Goal: Transaction & Acquisition: Book appointment/travel/reservation

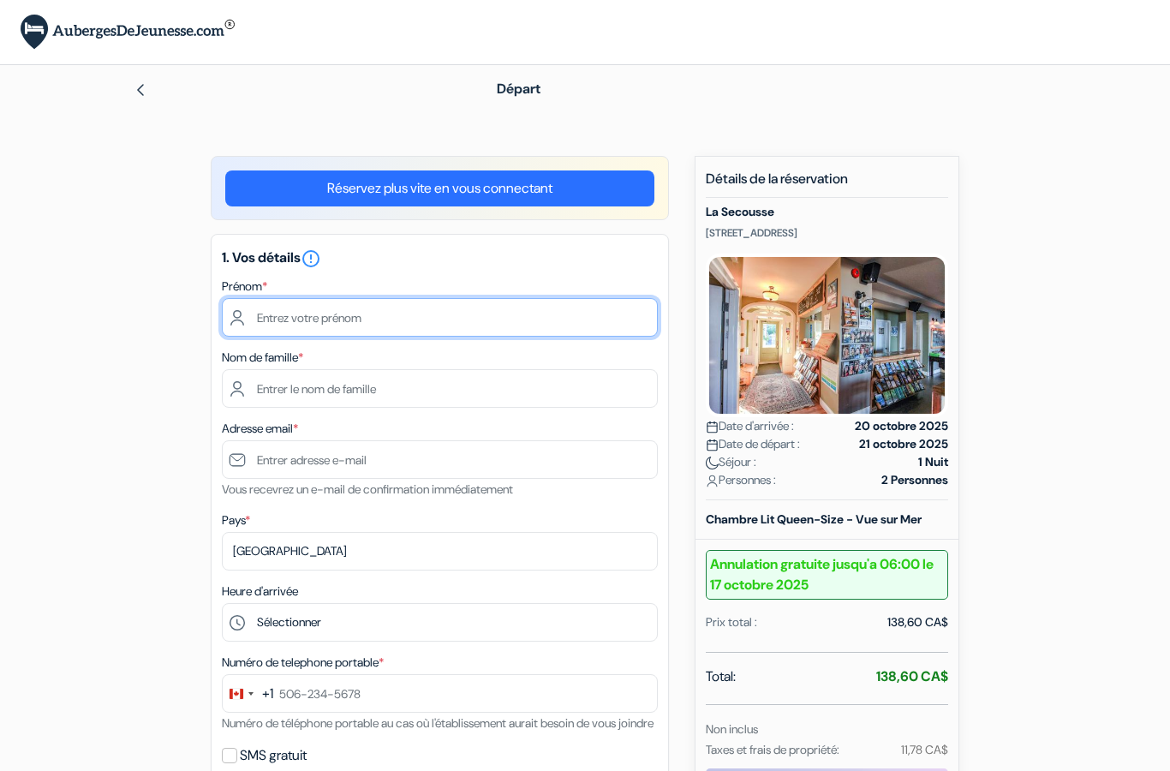
click at [543, 334] on input "text" at bounding box center [440, 317] width 436 height 39
type input "Matthieu"
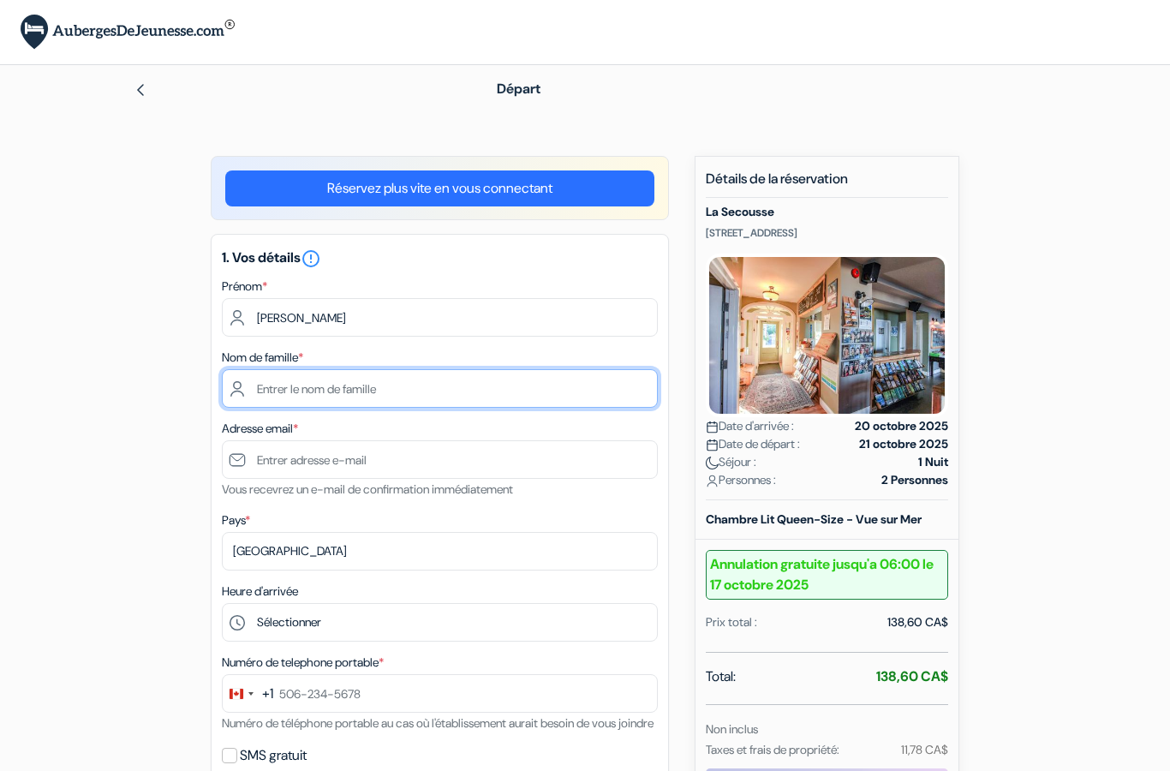
click at [556, 402] on input "text" at bounding box center [440, 388] width 436 height 39
type input "Séveno"
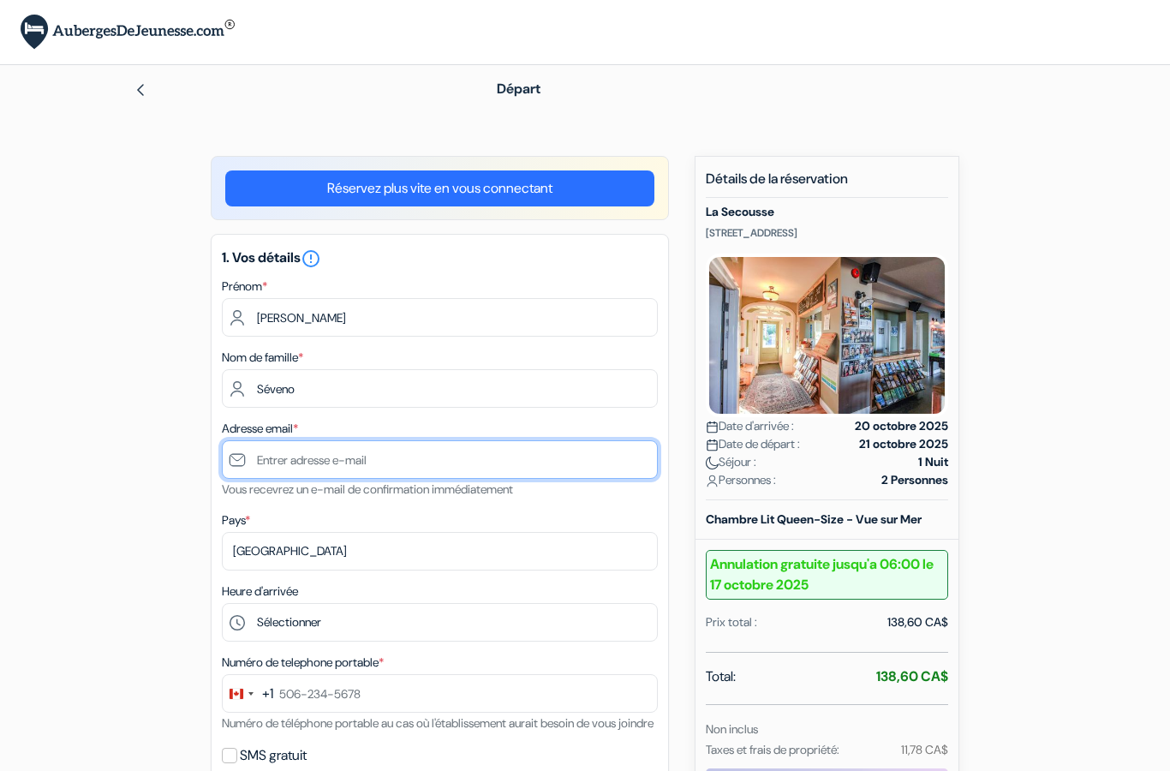
click at [540, 461] on input "text" at bounding box center [440, 459] width 436 height 39
type input "[EMAIL_ADDRESS][DOMAIN_NAME]"
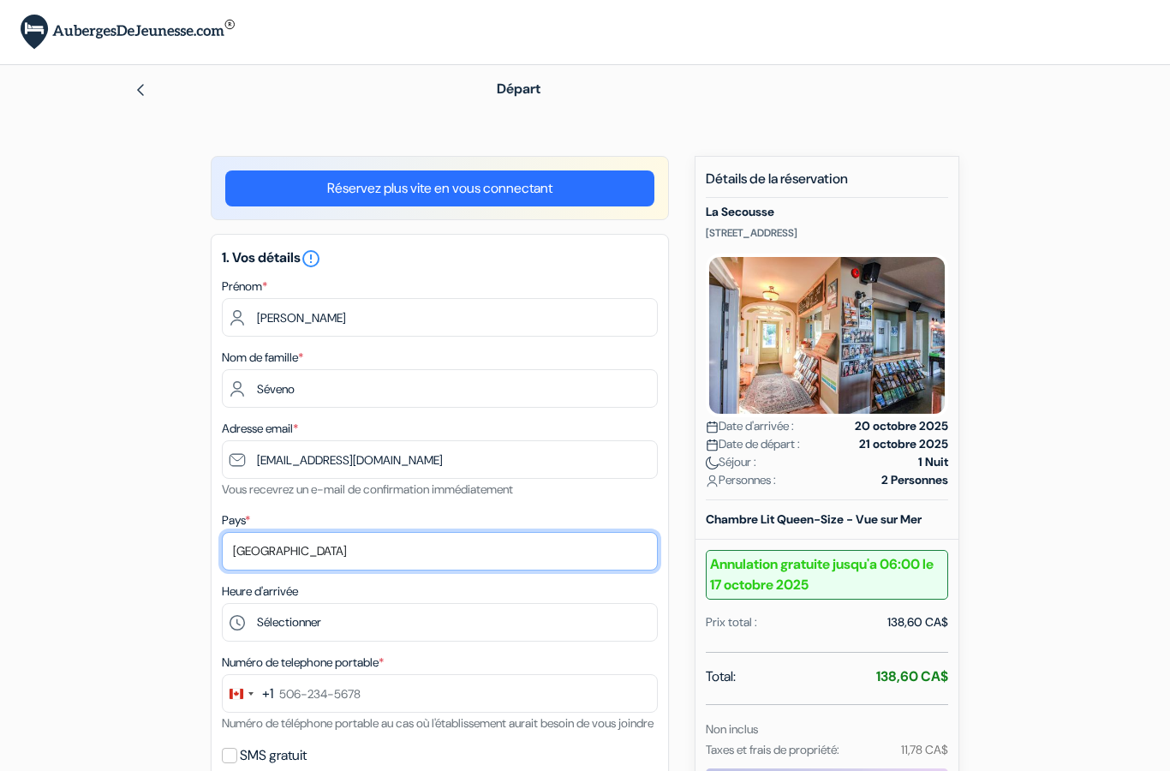
click at [497, 551] on select "Selectionner le pays Abkhazie Afghanistan Afrique du Sud Albanie Algérie Allema…" at bounding box center [440, 551] width 436 height 39
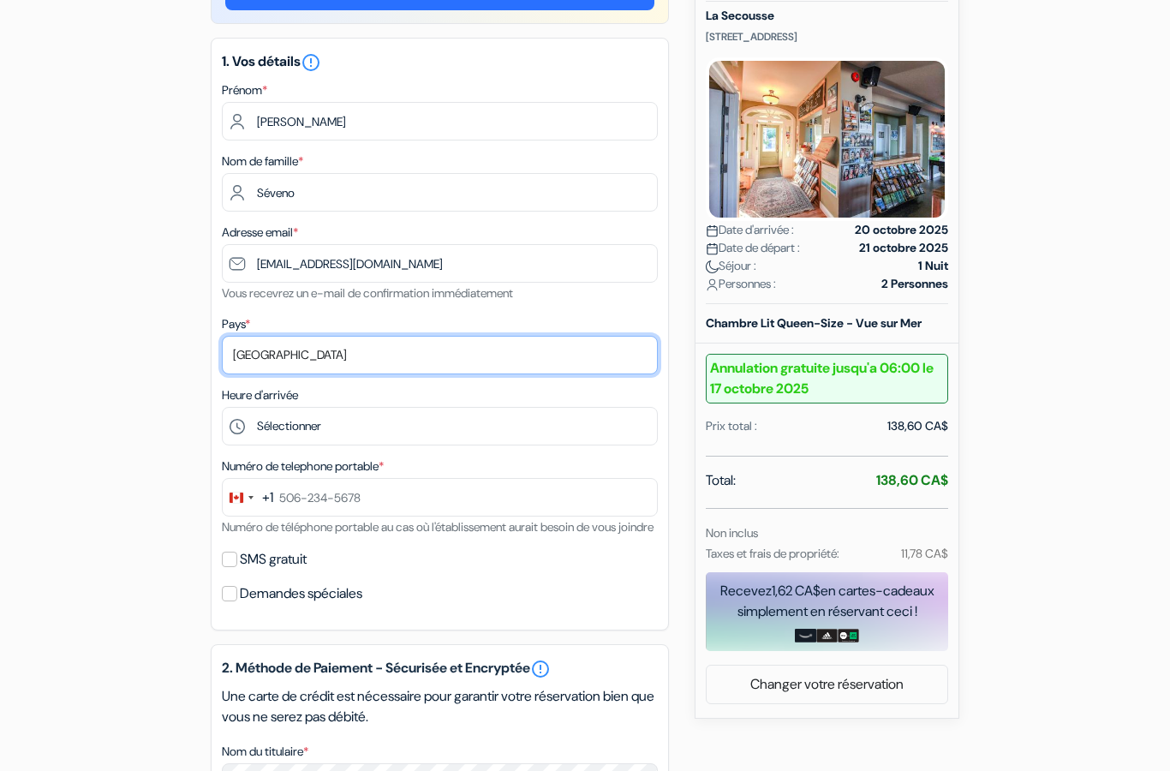
scroll to position [196, 0]
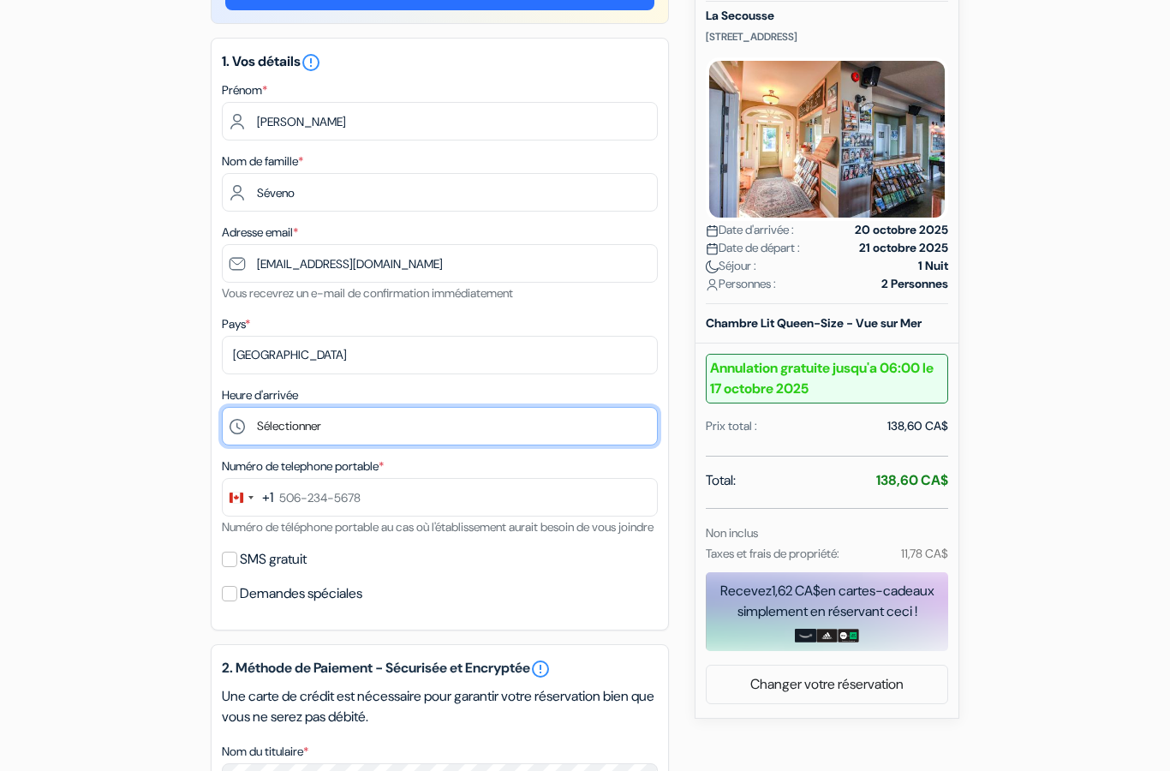
click at [572, 443] on select "Sélectionner 15:00 16:00 17:00 18:00 19:00 20:00 21:00" at bounding box center [440, 426] width 436 height 39
click at [525, 436] on select "Sélectionner 15:00 16:00 17:00 18:00 19:00 20:00 21:00" at bounding box center [440, 426] width 436 height 39
click at [296, 410] on select "Sélectionner 15:00 16:00 17:00 18:00 19:00 20:00 21:00" at bounding box center [440, 426] width 436 height 39
select select "20"
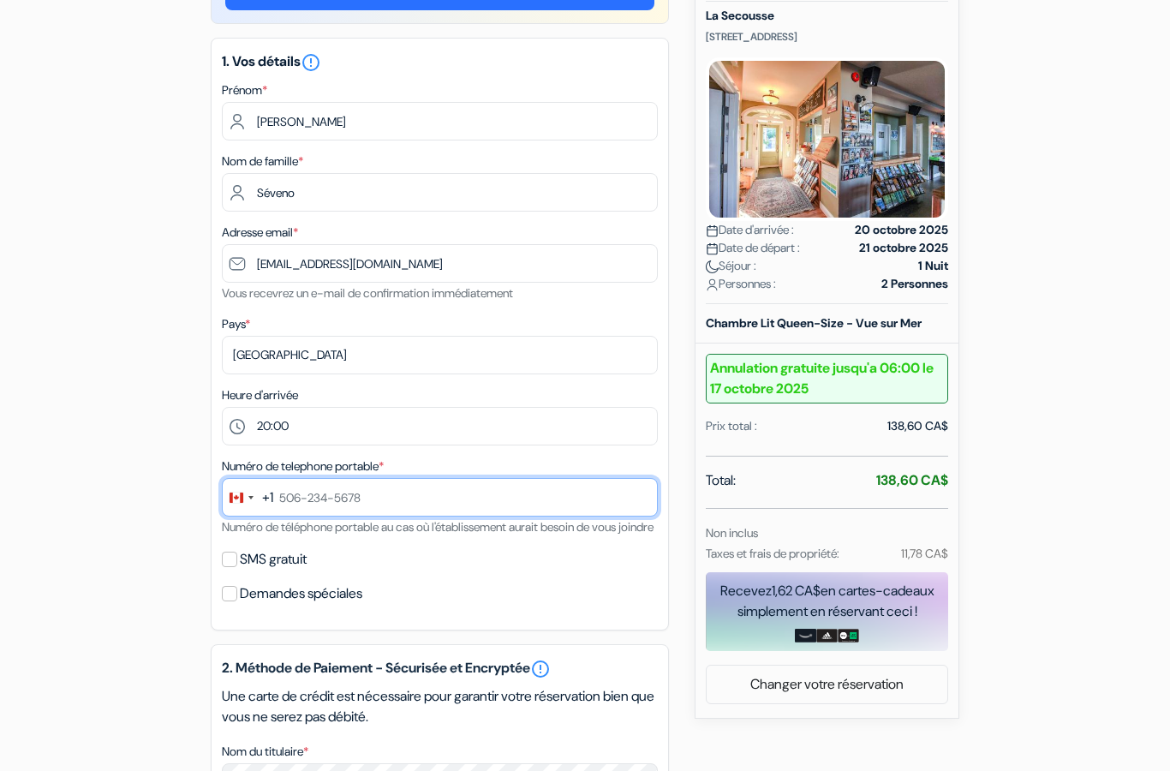
click at [585, 489] on input "text" at bounding box center [440, 497] width 436 height 39
type input "228-455-1"
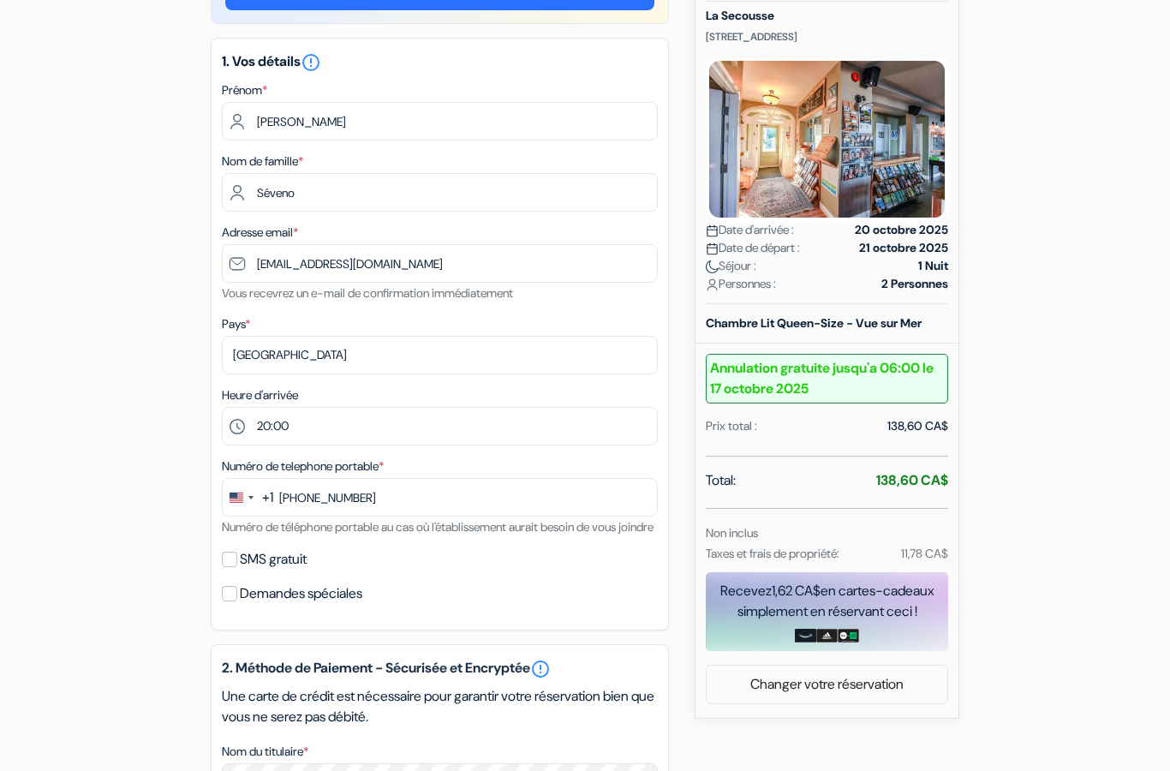
click at [249, 482] on div "Change country, selected United States (+1)" at bounding box center [241, 497] width 36 height 37
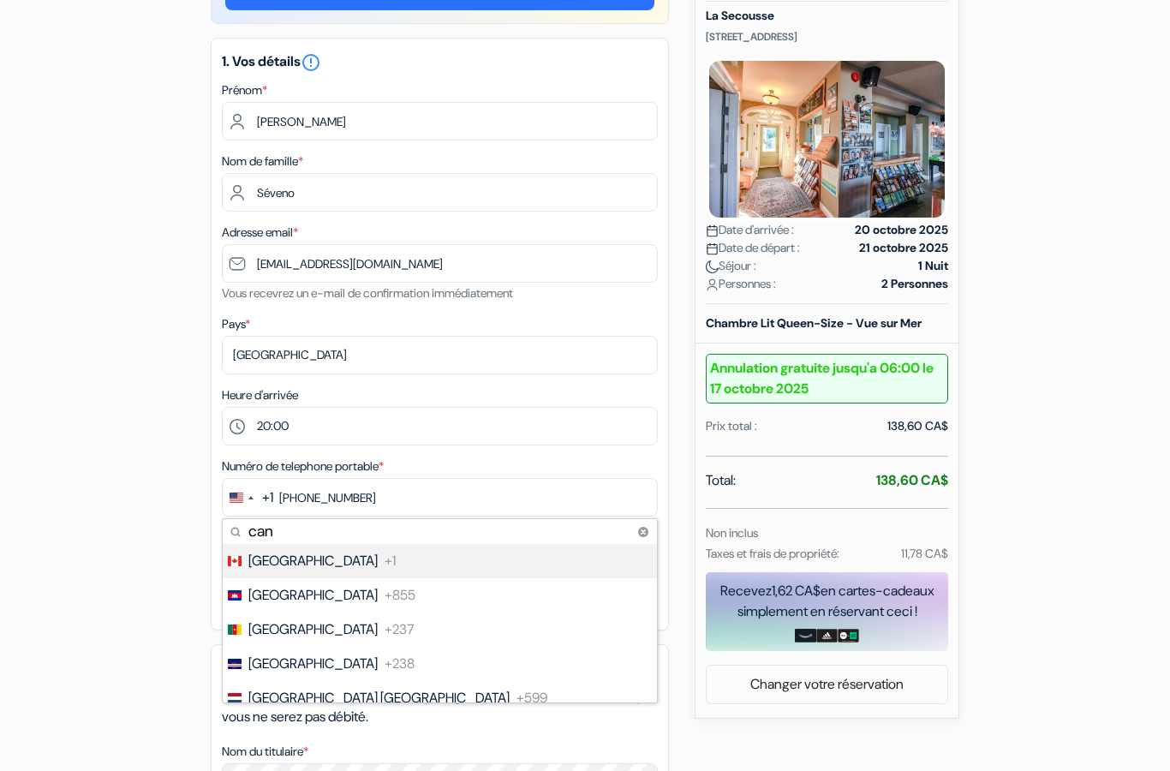
type input "cana"
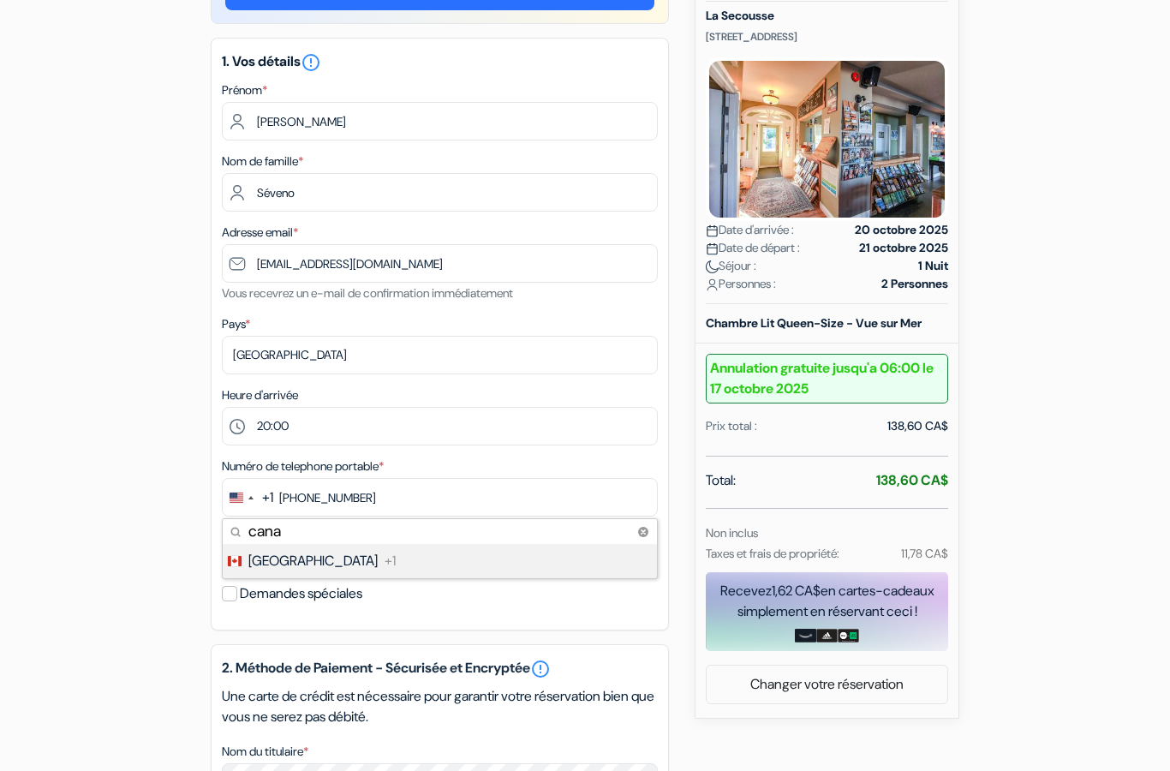
click at [413, 565] on li "Canada +1" at bounding box center [439, 561] width 436 height 34
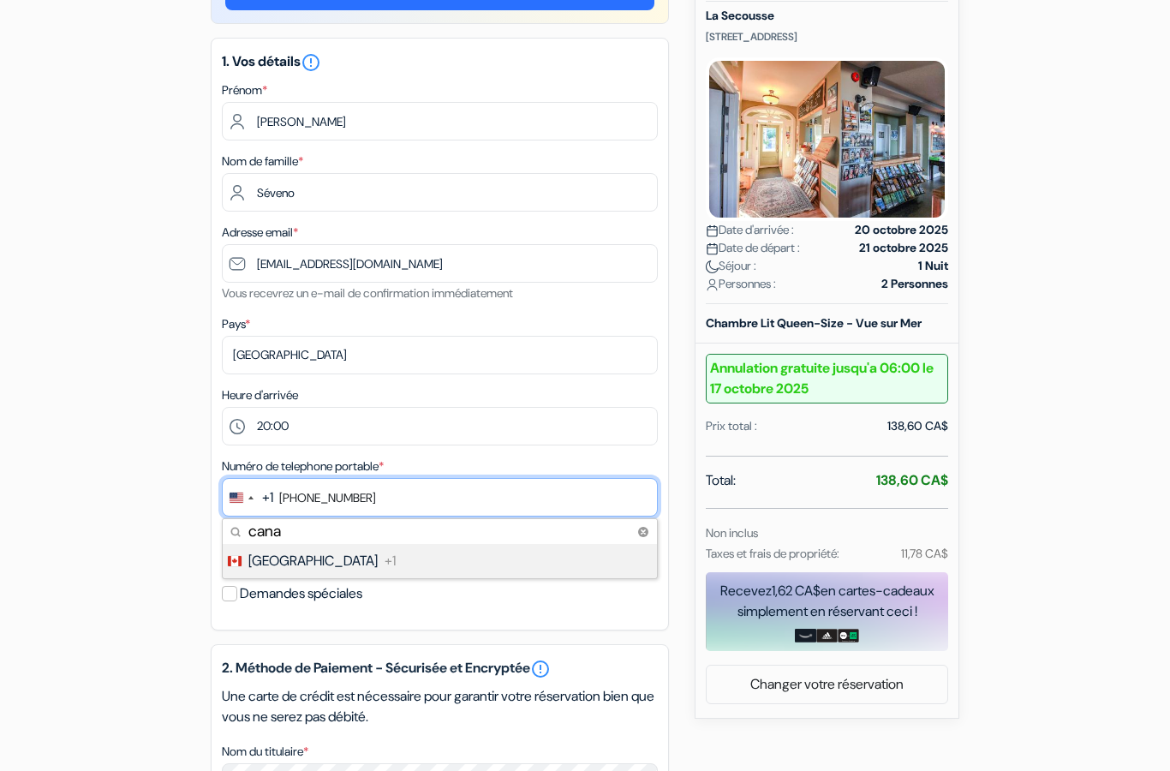
type input "2284551"
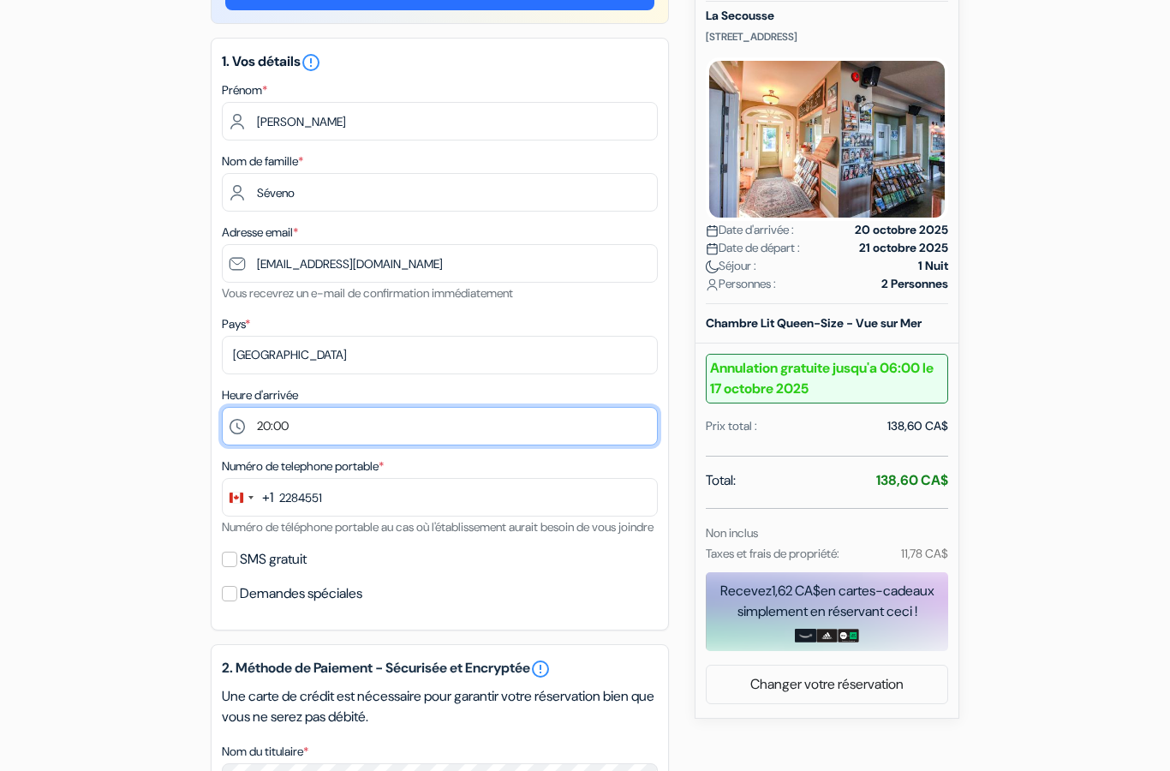
click at [281, 422] on select "Sélectionner 15:00 16:00 17:00 18:00 19:00 20:00 21:00" at bounding box center [440, 426] width 436 height 39
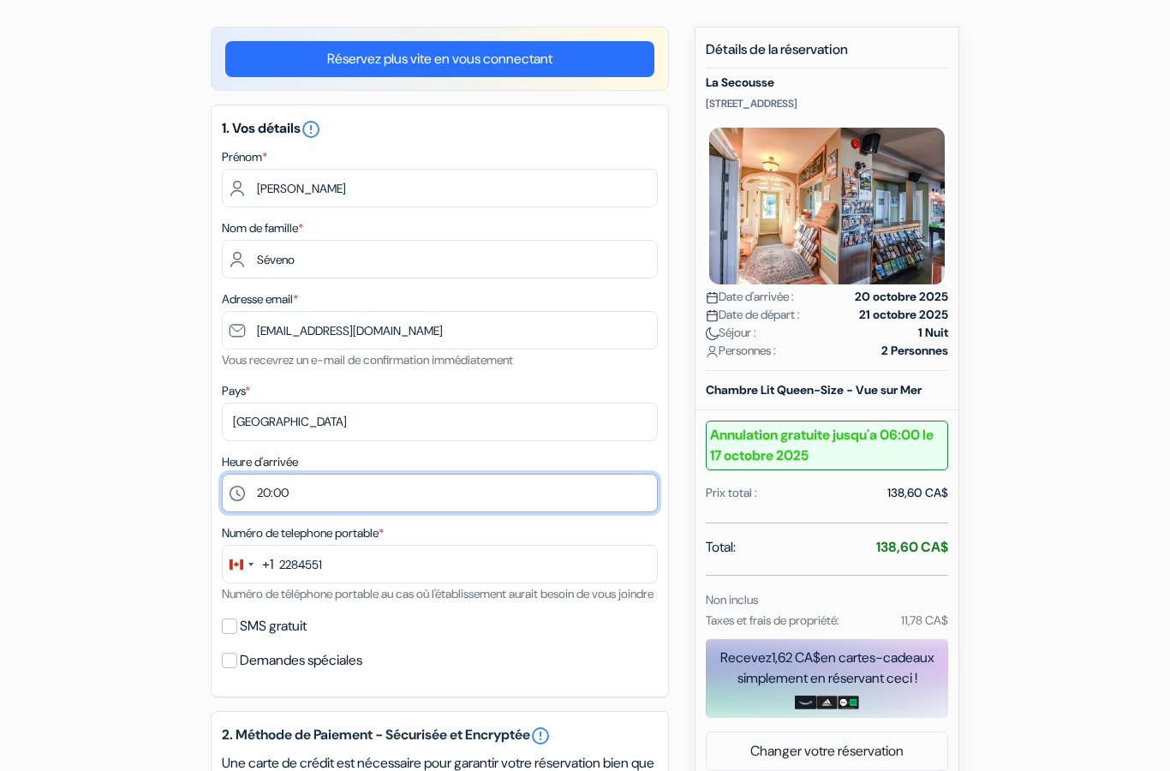
scroll to position [122, 0]
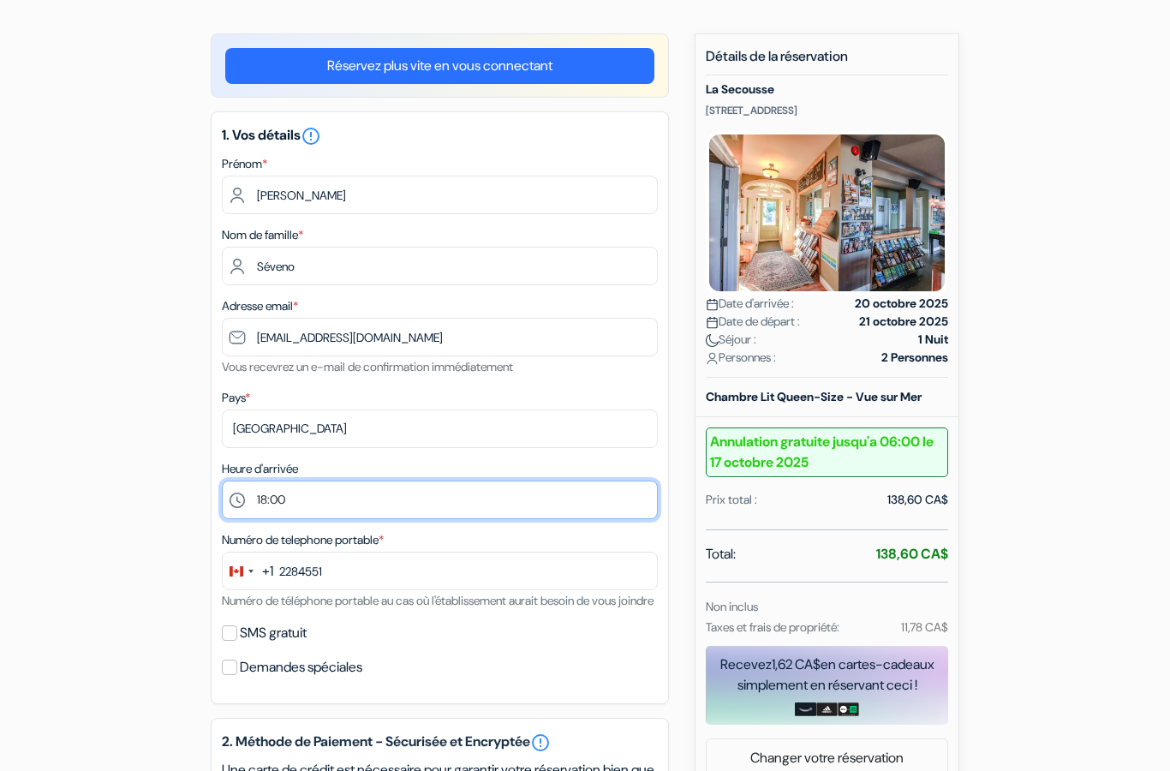
click at [455, 507] on select "Sélectionner 15:00 16:00 17:00 18:00 19:00 20:00 21:00" at bounding box center [440, 499] width 436 height 39
select select "15"
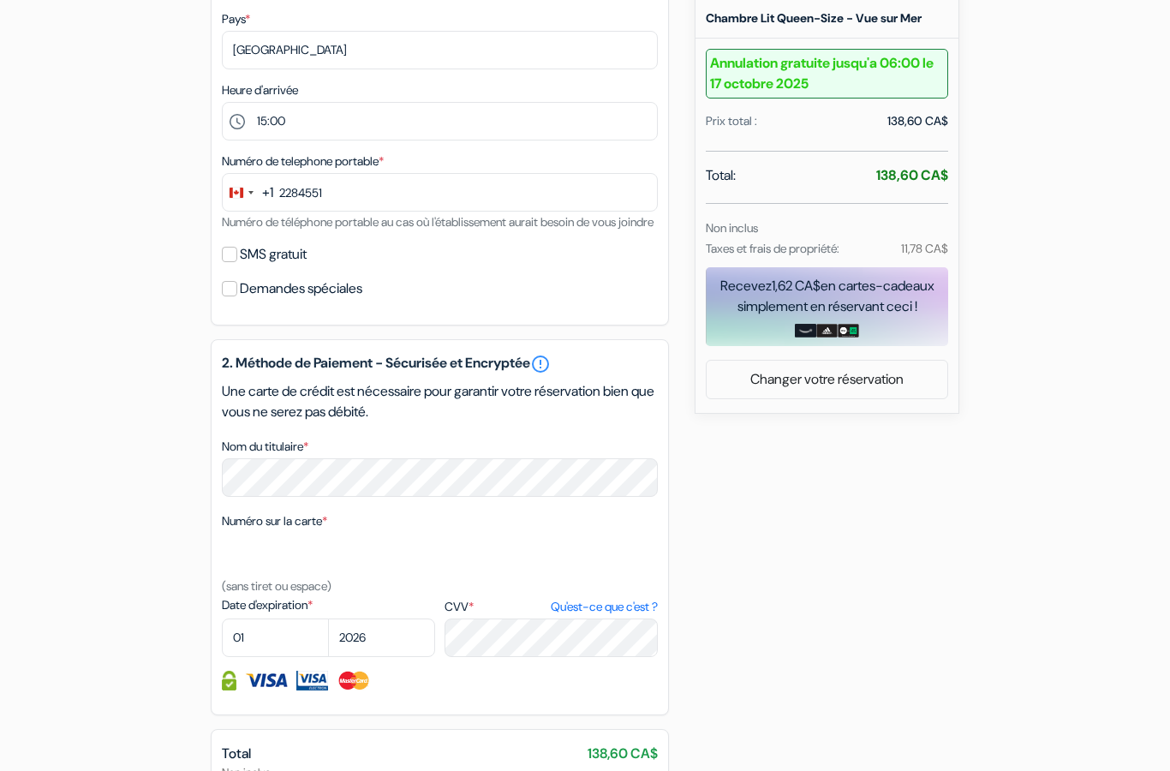
scroll to position [500, 0]
click at [272, 658] on select "01 02 03 04 05 06 07 08 09 10 11 12" at bounding box center [275, 638] width 107 height 39
select select "08"
click at [400, 657] on select "2025 2026 2027 2028 2029 2030 2031 2032 2033 2034 2035 2036 2037 2038 2039 2040…" at bounding box center [381, 637] width 107 height 39
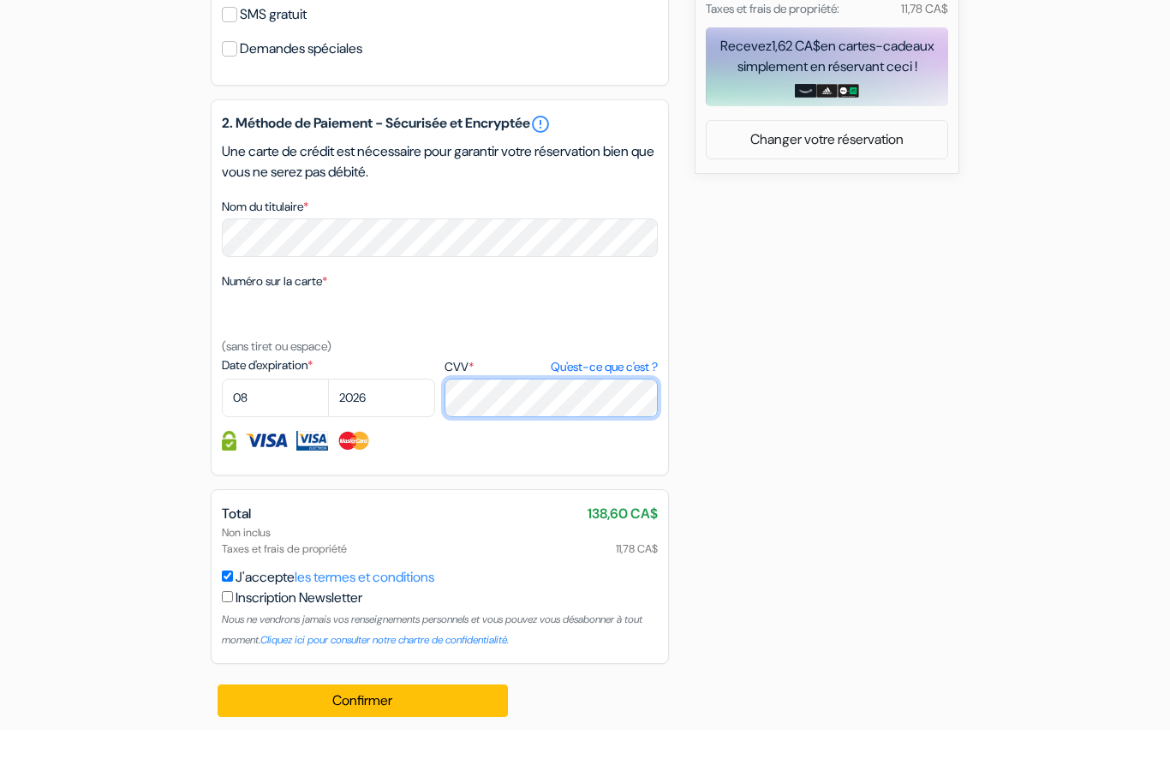
scroll to position [728, 0]
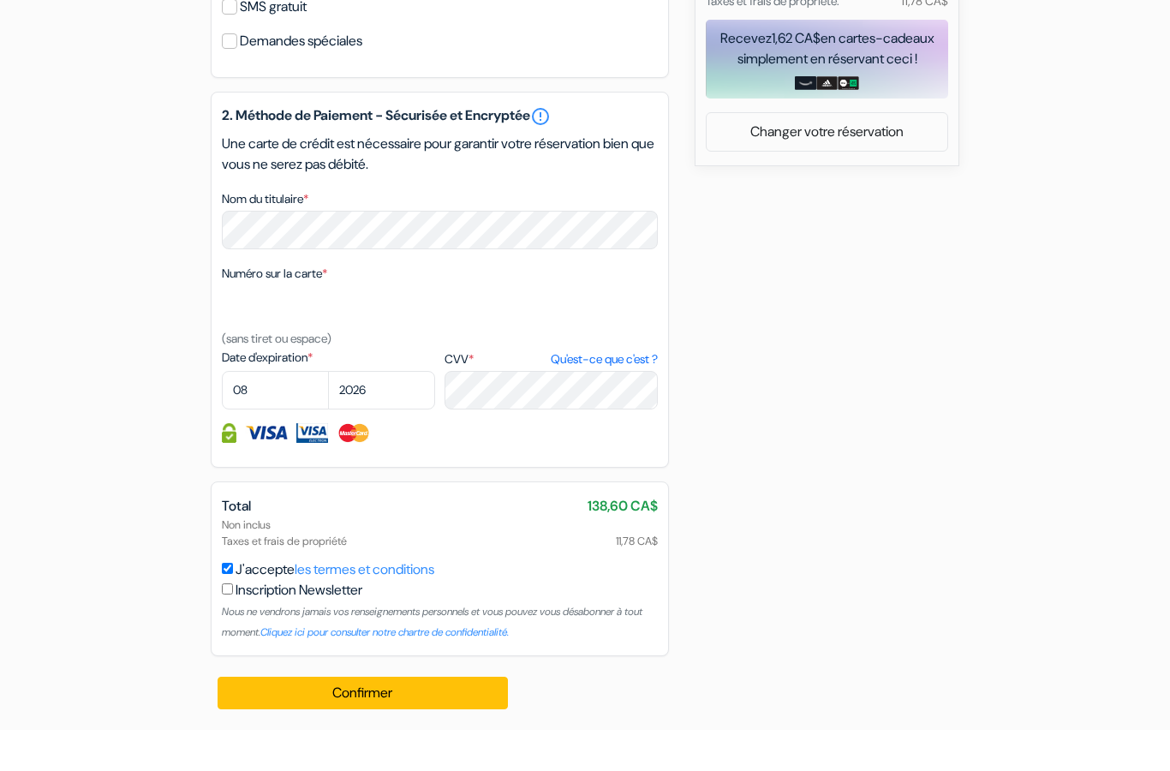
click at [436, 717] on button "Confirmer Loading..." at bounding box center [362, 733] width 290 height 33
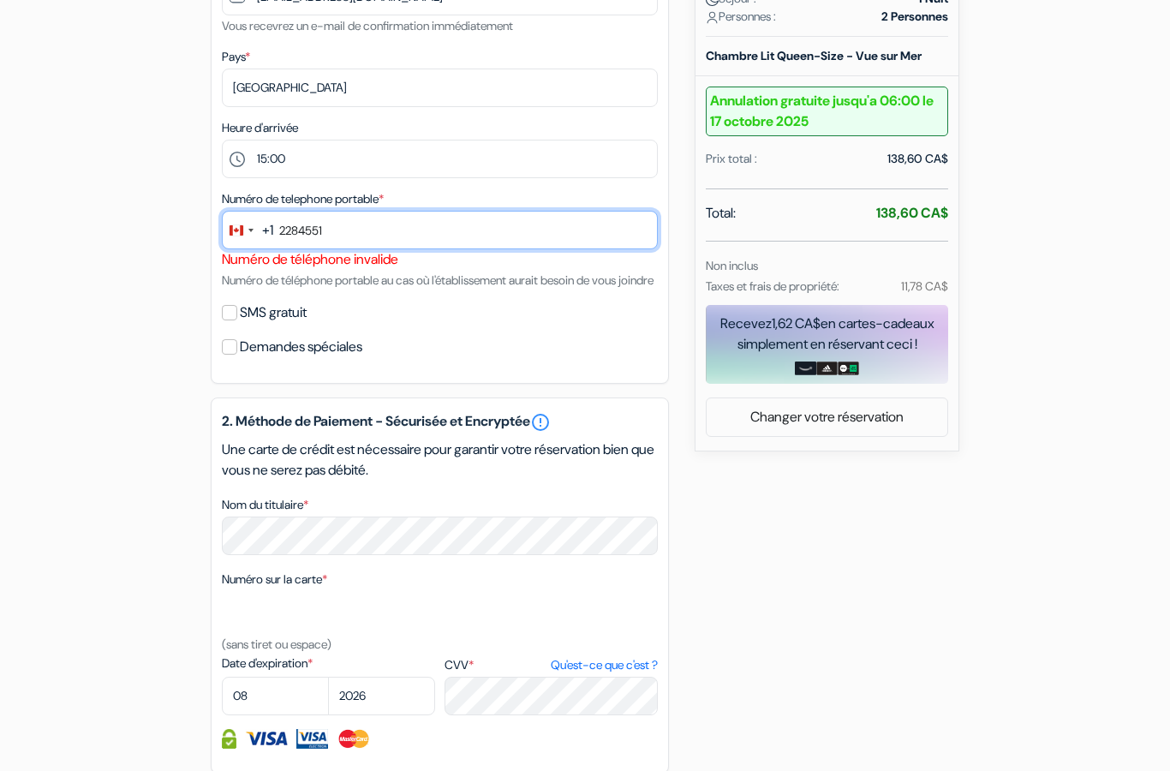
click at [561, 218] on input "2284551" at bounding box center [440, 230] width 436 height 39
click at [460, 235] on input "2284551" at bounding box center [440, 230] width 436 height 39
type input "2"
click at [511, 216] on input "438-228-4551" at bounding box center [440, 230] width 436 height 39
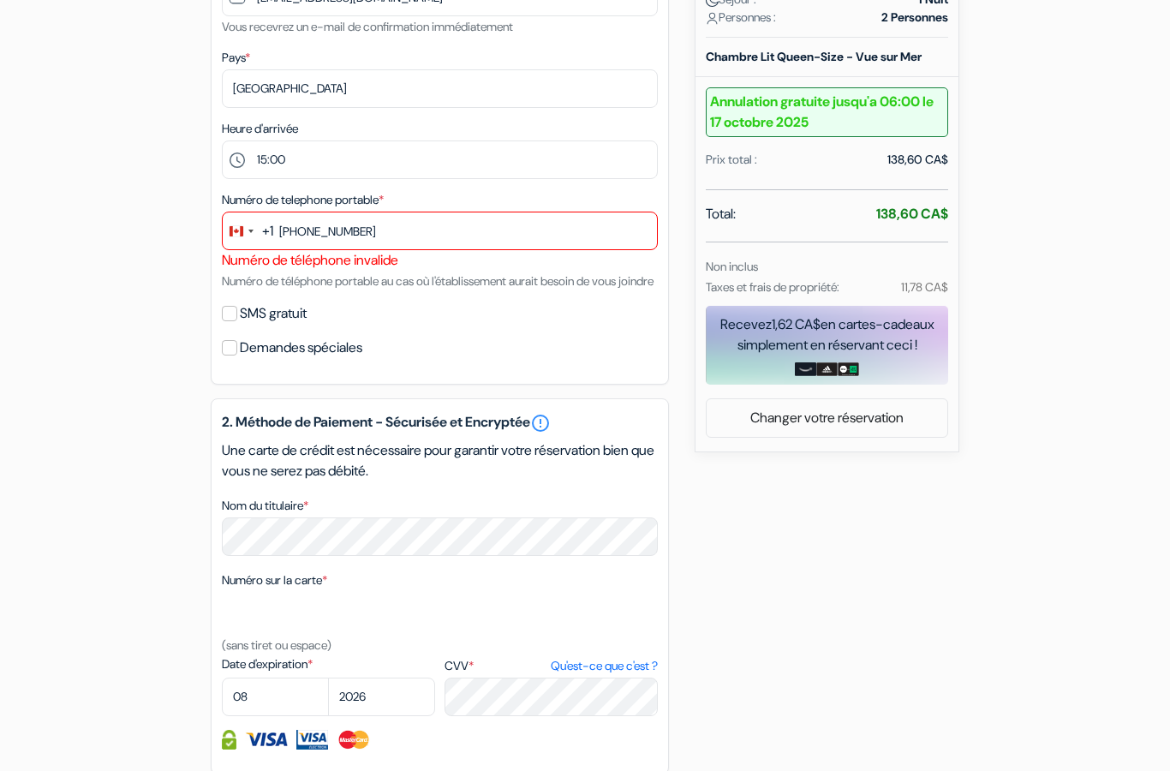
click at [547, 325] on div "SMS gratuit" at bounding box center [440, 313] width 436 height 24
click at [513, 227] on input "438-228-4551" at bounding box center [440, 230] width 436 height 39
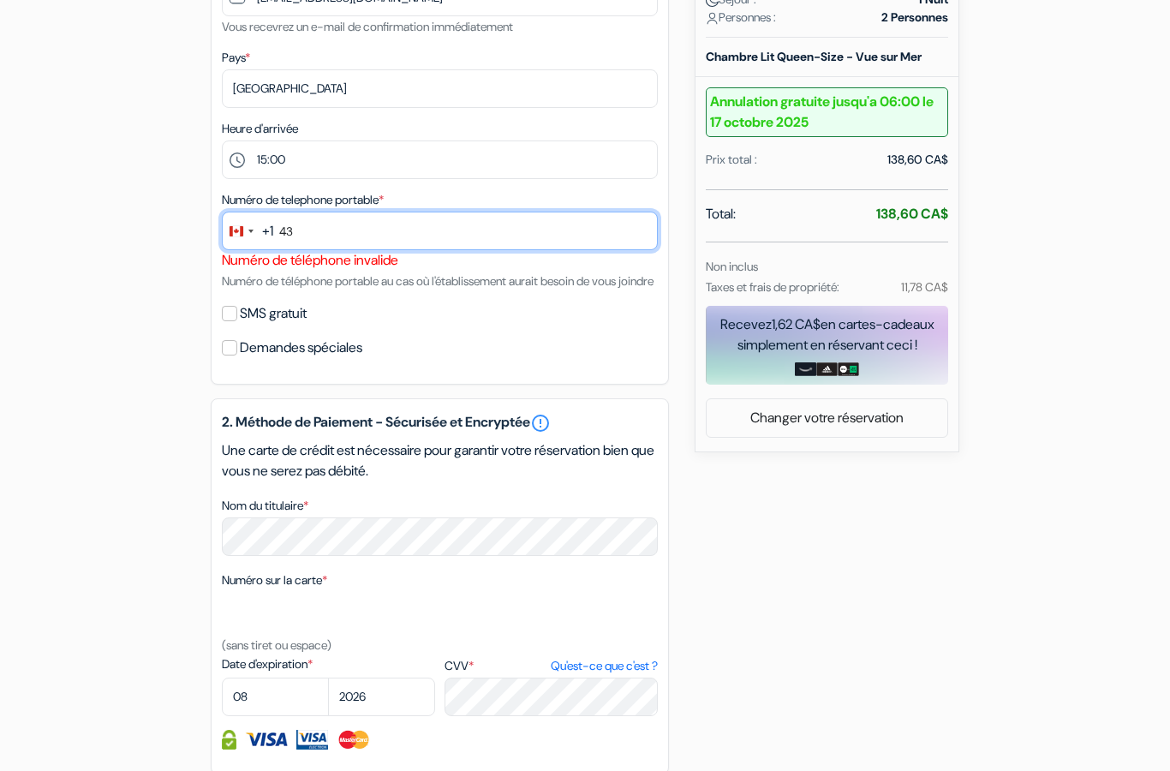
type input "4"
type input "1"
type input "514-578-6251"
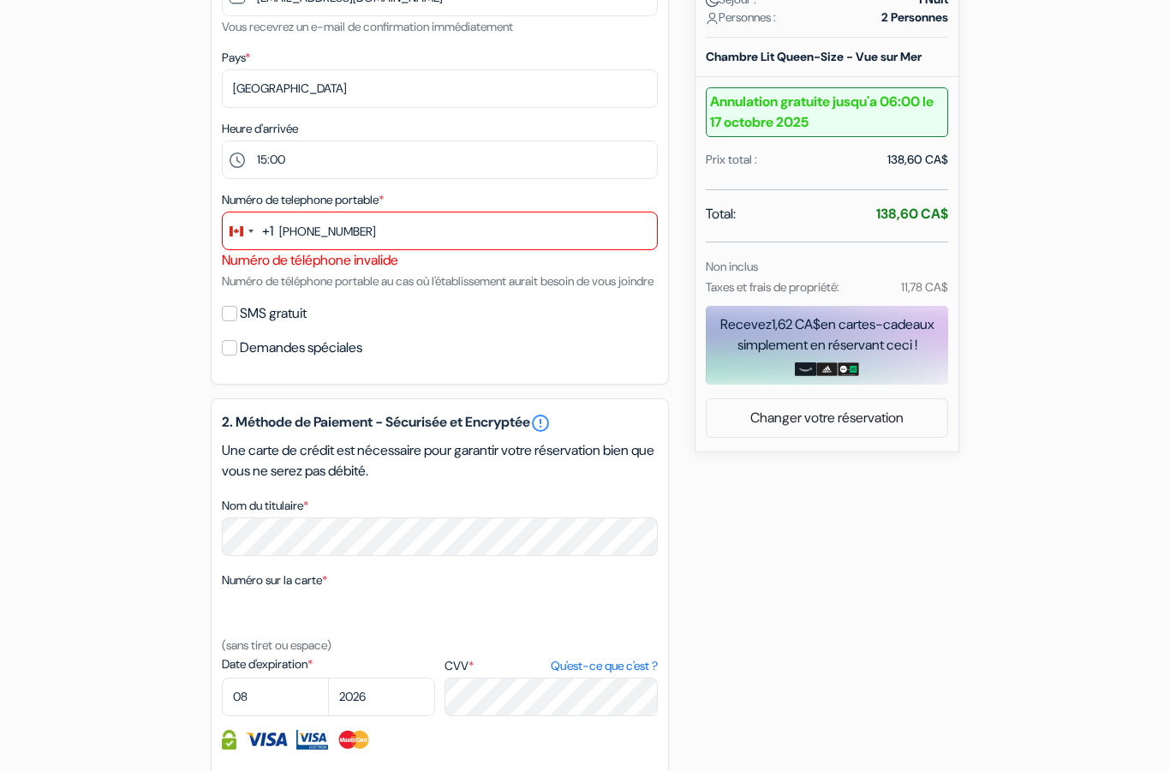
click at [806, 586] on div "add_box La Secousse 435 Rue St-Etienne, La Malbaie, Canada Détails de l'établis…" at bounding box center [585, 364] width 976 height 1342
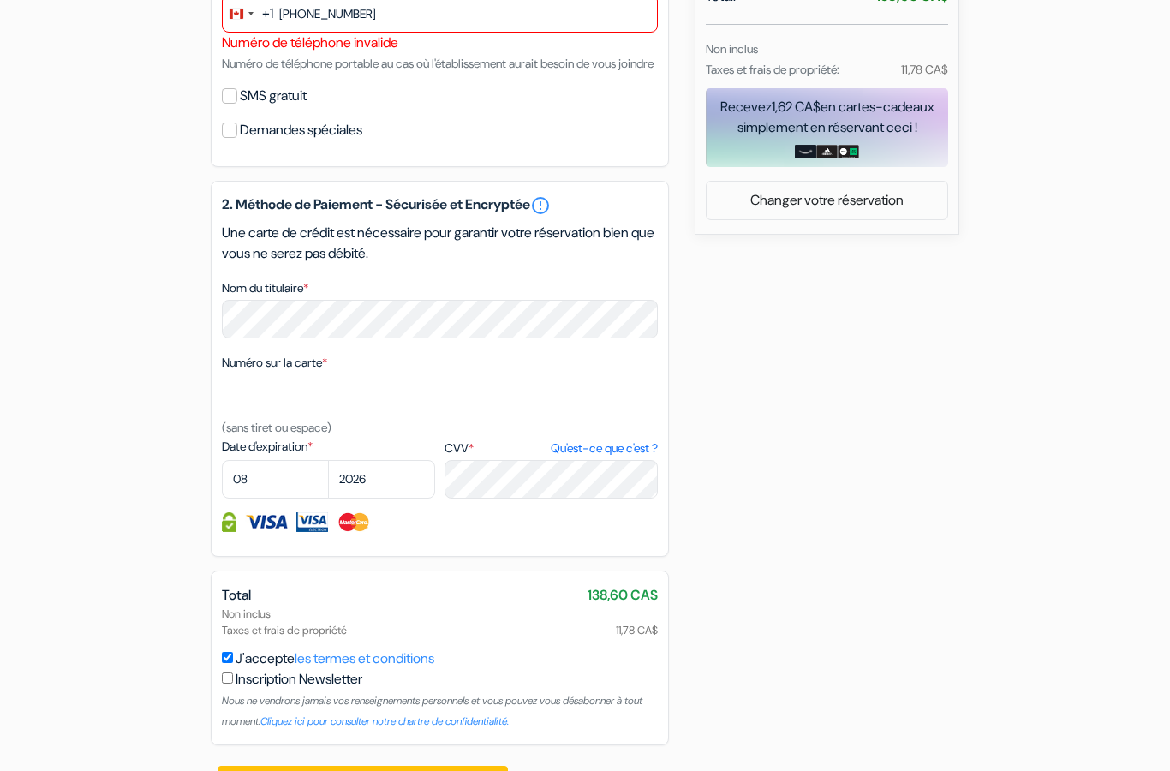
click at [437, 770] on button "Confirmer Loading..." at bounding box center [362, 781] width 290 height 33
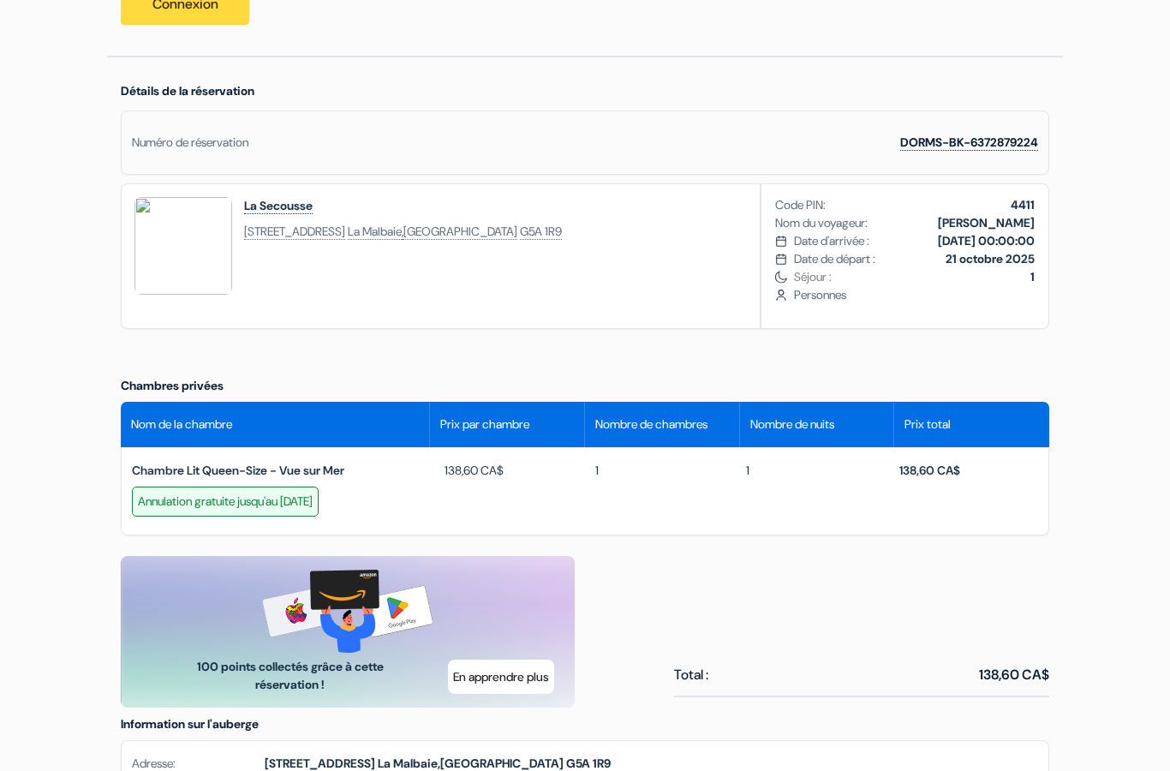
scroll to position [432, 0]
